Goal: Use online tool/utility: Utilize a website feature to perform a specific function

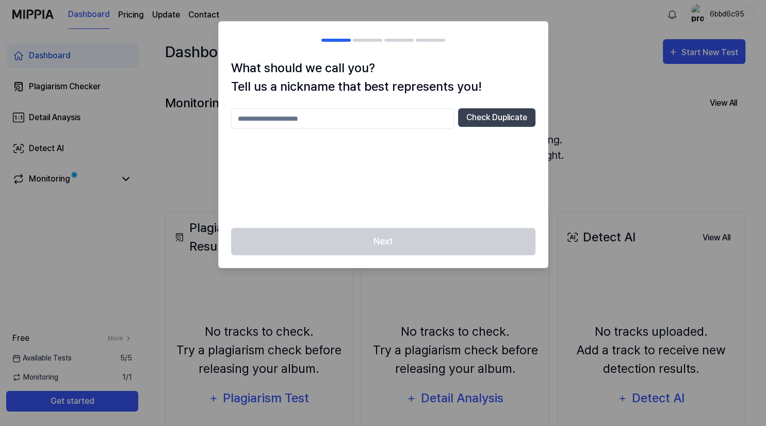
click at [368, 130] on div "Check Duplicate" at bounding box center [383, 161] width 304 height 107
click at [359, 111] on input "text" at bounding box center [342, 118] width 223 height 21
type input "******"
click at [478, 115] on button "Check Duplicate" at bounding box center [496, 117] width 77 height 19
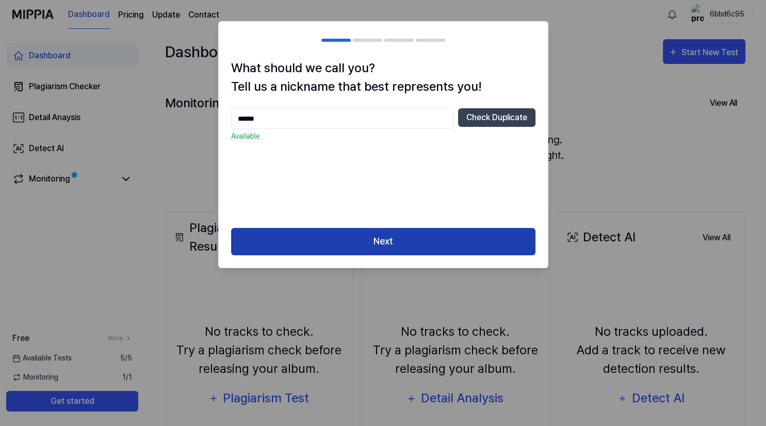
click at [439, 250] on button "Next" at bounding box center [383, 241] width 304 height 27
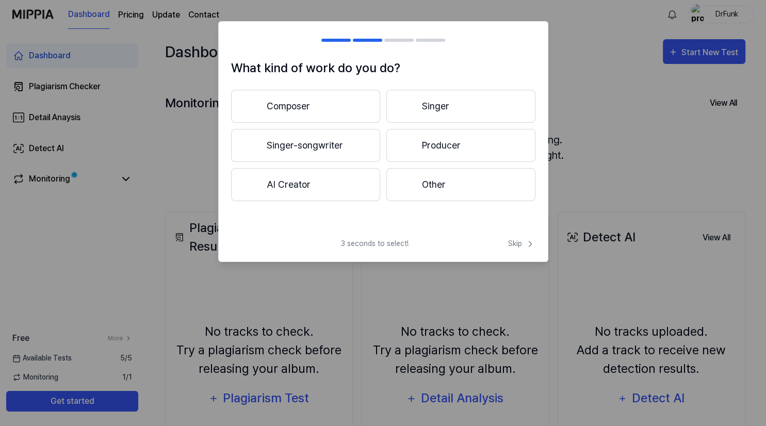
click at [391, 185] on button "Other" at bounding box center [460, 184] width 149 height 33
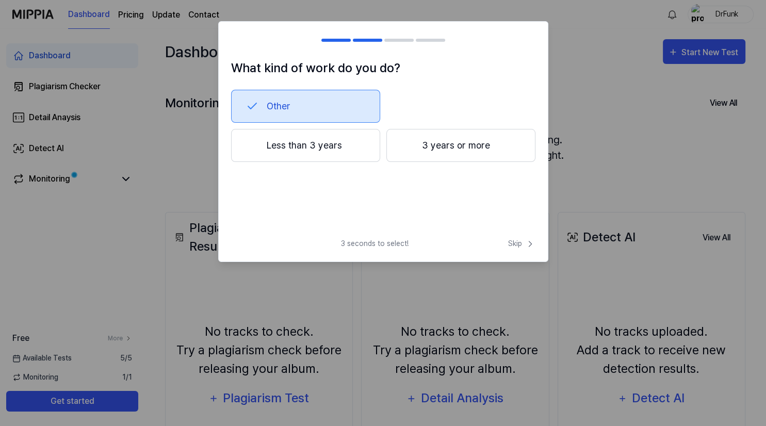
click at [364, 140] on button "Less than 3 years" at bounding box center [305, 145] width 149 height 33
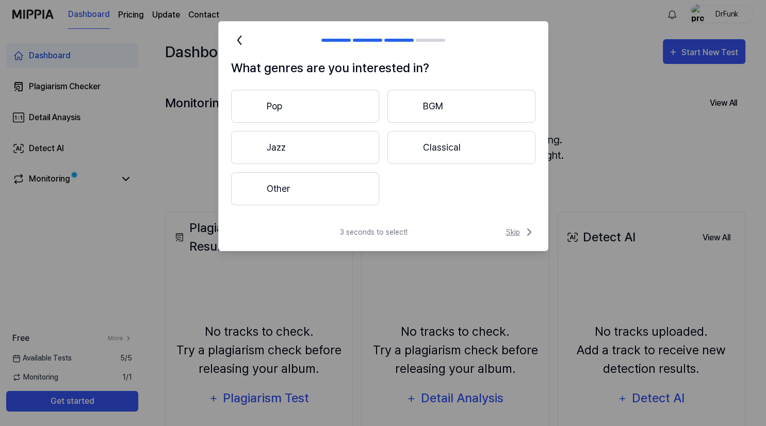
click at [507, 236] on span "Skip" at bounding box center [520, 232] width 29 height 12
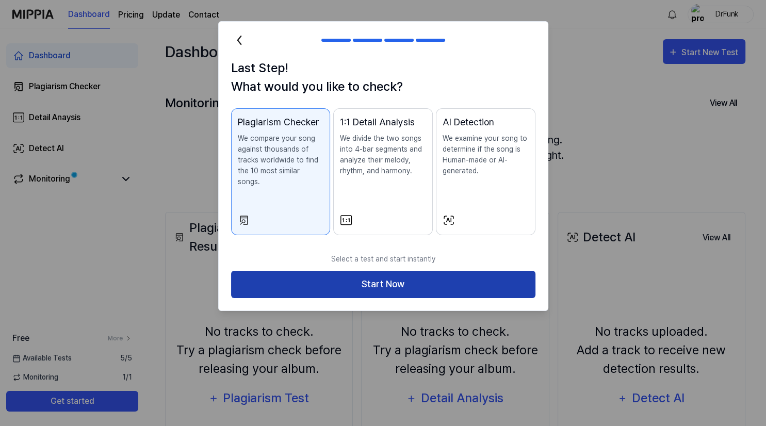
click at [492, 271] on button "Start Now" at bounding box center [383, 284] width 304 height 27
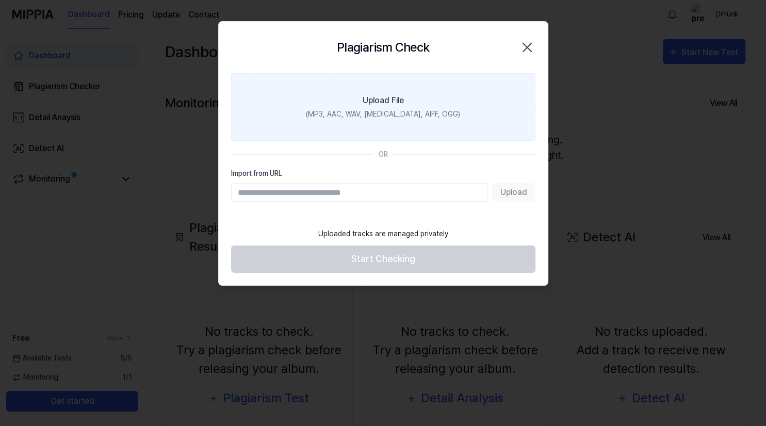
click at [393, 92] on label "Upload File (MP3, AAC, WAV, [MEDICAL_DATA], AIFF, OGG)" at bounding box center [383, 107] width 304 height 68
click at [0, 0] on input "Upload File (MP3, AAC, WAV, [MEDICAL_DATA], AIFF, OGG)" at bounding box center [0, 0] width 0 height 0
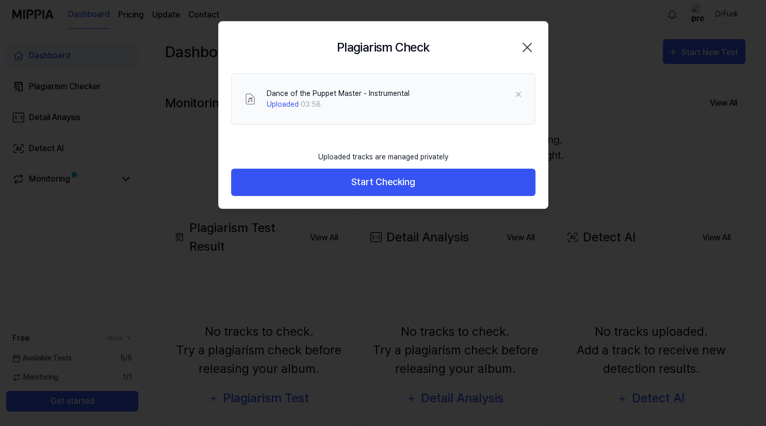
click at [431, 175] on button "Start Checking" at bounding box center [383, 182] width 304 height 27
